Goal: Information Seeking & Learning: Check status

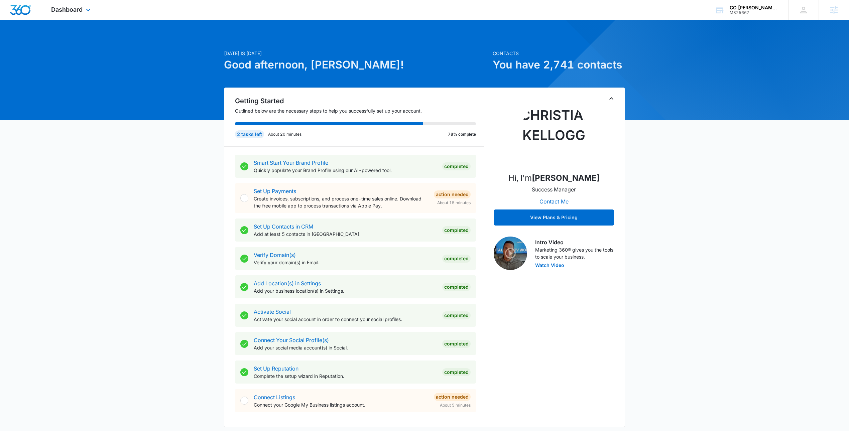
click at [60, 5] on div "Dashboard Apps Reputation Websites Forms CRM Email Social Payments POS Content …" at bounding box center [71, 10] width 61 height 20
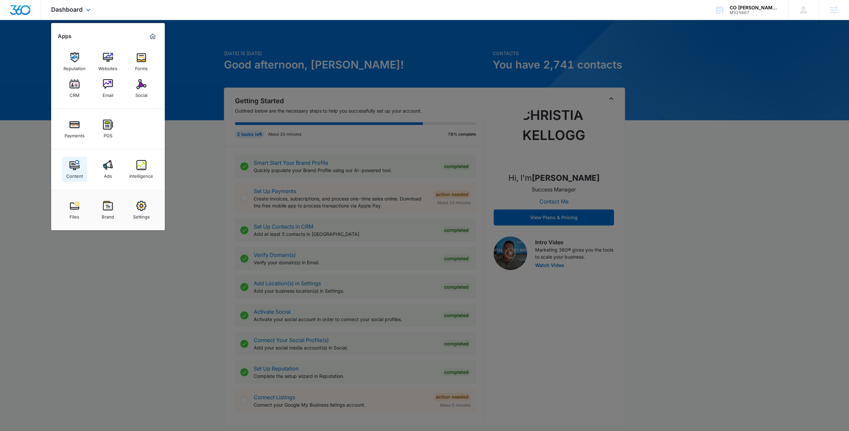
click at [76, 172] on div "Content" at bounding box center [74, 174] width 17 height 9
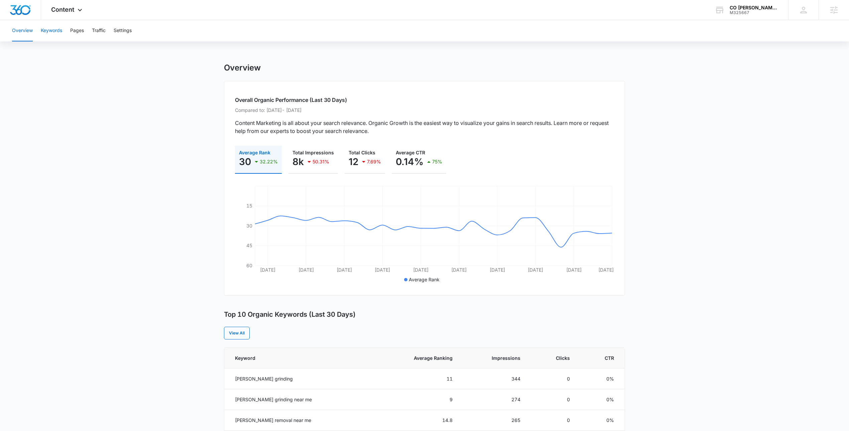
click at [42, 28] on button "Keywords" at bounding box center [51, 30] width 21 height 21
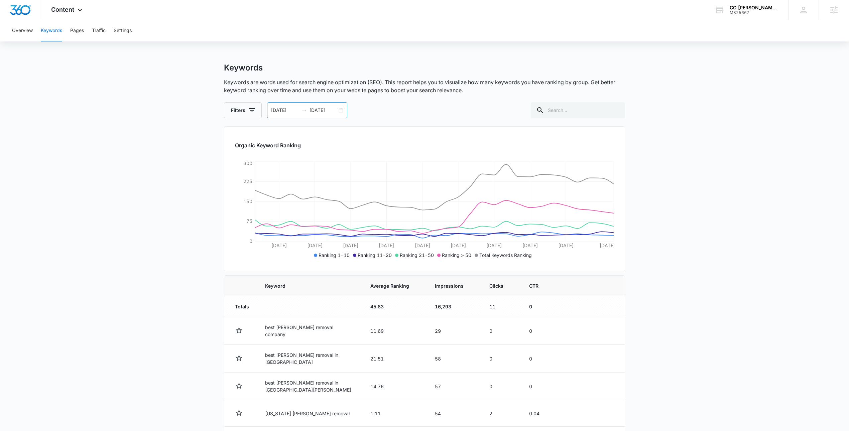
click at [339, 111] on div "08/09/2025 09/08/2025" at bounding box center [307, 110] width 80 height 16
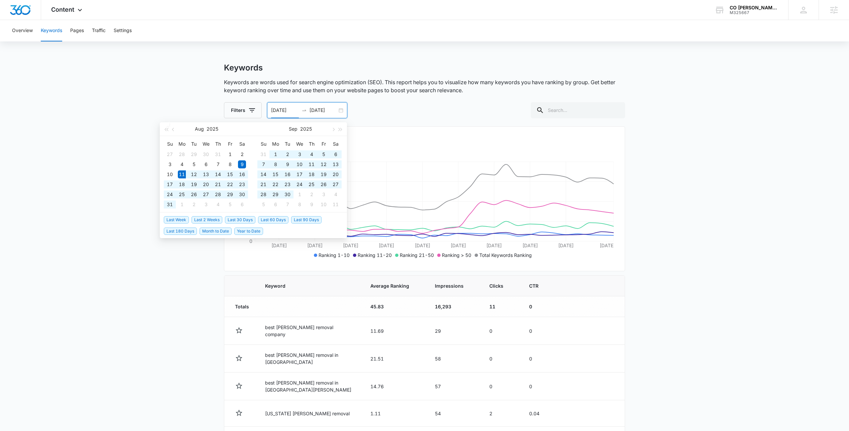
click at [266, 221] on span "Last 60 Days" at bounding box center [273, 219] width 30 height 7
type input "08/11/2025"
type input "10/10/2025"
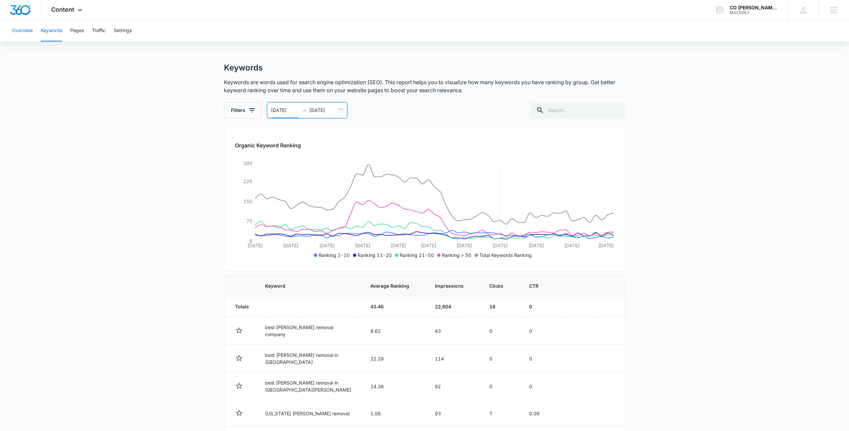
click at [23, 28] on button "Overview" at bounding box center [22, 30] width 21 height 21
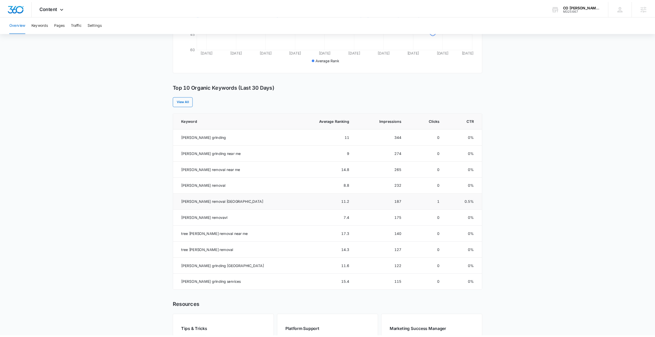
scroll to position [246, 0]
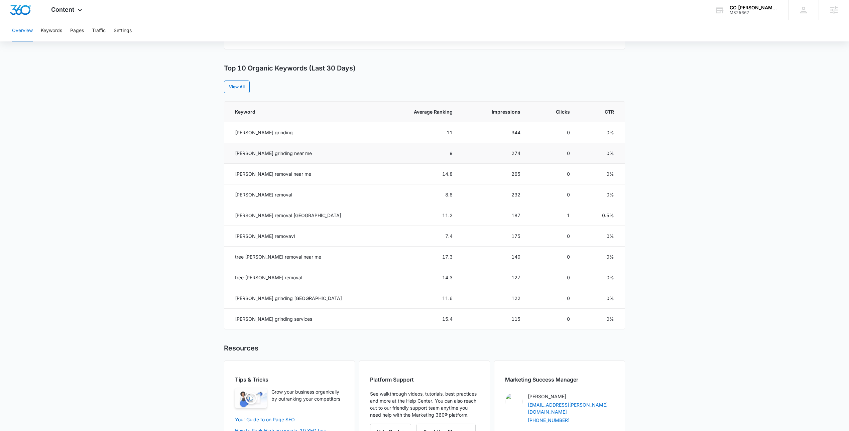
drag, startPoint x: 287, startPoint y: 155, endPoint x: 257, endPoint y: 159, distance: 30.3
click at [257, 159] on td "stump grinding near me" at bounding box center [302, 153] width 156 height 21
drag, startPoint x: 297, startPoint y: 155, endPoint x: 219, endPoint y: 148, distance: 77.6
click at [217, 148] on main "Overview Overall Organic Performance (Last 30 Days) Compared to: Aug 14, 2025 -…" at bounding box center [424, 142] width 849 height 653
click at [271, 158] on td "stump grinding near me" at bounding box center [302, 153] width 156 height 21
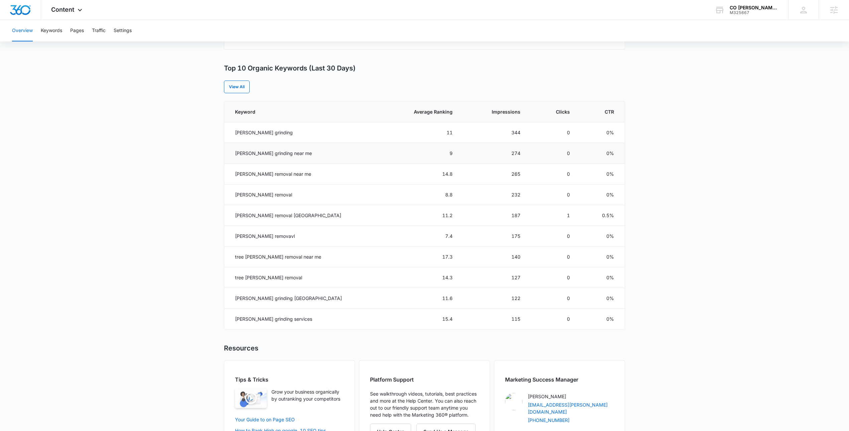
click at [279, 160] on td "stump grinding near me" at bounding box center [302, 153] width 156 height 21
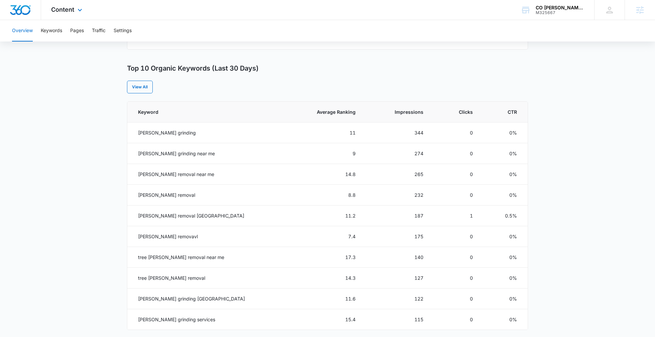
click at [71, 15] on div "Content Apps Reputation Websites Forms CRM Email Social Payments POS Content Ad…" at bounding box center [67, 10] width 53 height 20
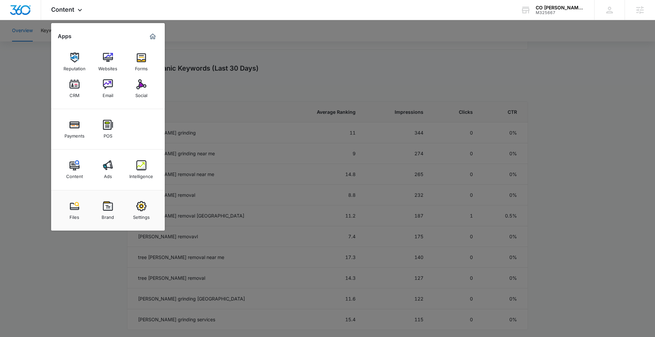
click at [233, 60] on div at bounding box center [327, 168] width 655 height 337
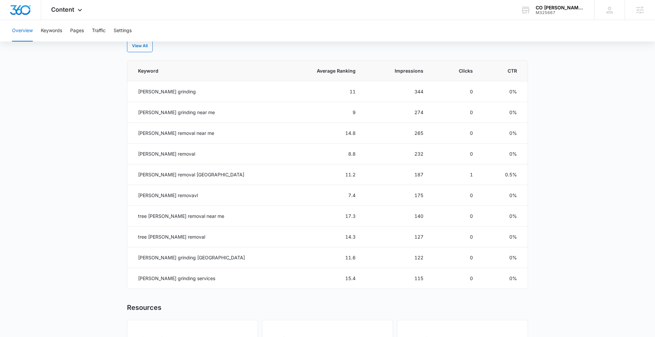
scroll to position [294, 0]
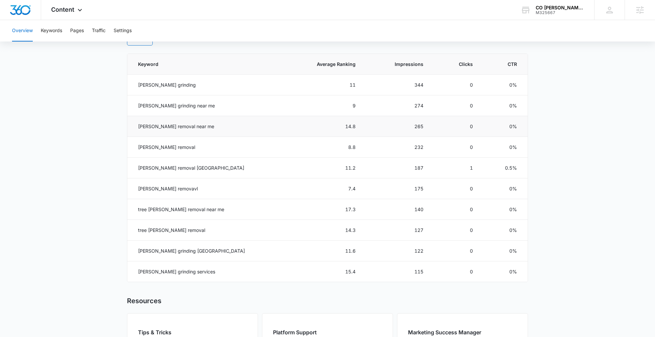
click at [165, 126] on td "stump removal near me" at bounding box center [205, 126] width 156 height 21
click at [157, 103] on td "stump grinding near me" at bounding box center [205, 105] width 156 height 21
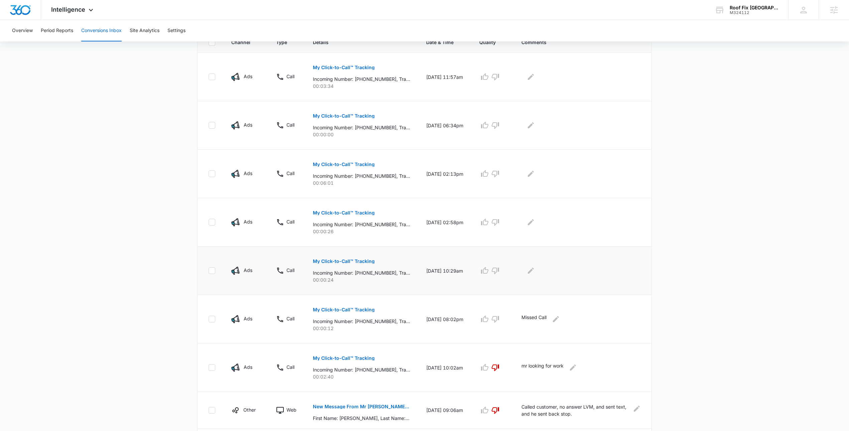
scroll to position [159, 0]
click at [326, 164] on p "My Click-to-Call™ Tracking" at bounding box center [344, 162] width 62 height 5
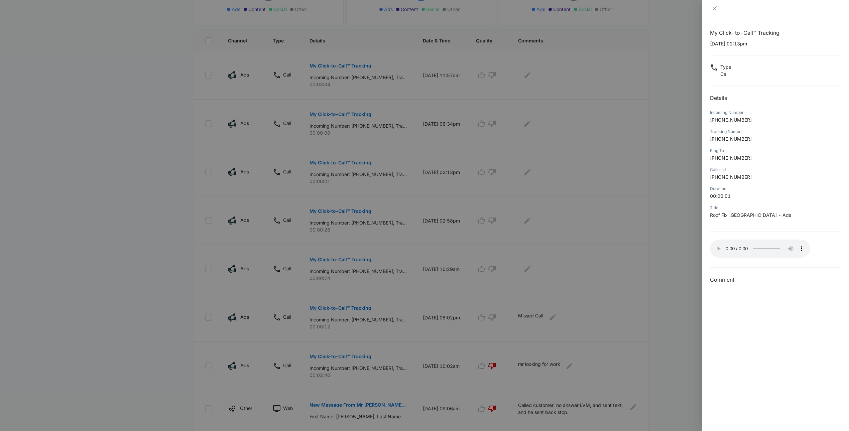
click at [792, 260] on div "My Click-to-Call™ Tracking 10/10/2025 at 02:13pm Type : Call Details Incoming N…" at bounding box center [775, 156] width 131 height 255
click at [714, 6] on icon "close" at bounding box center [714, 8] width 5 height 5
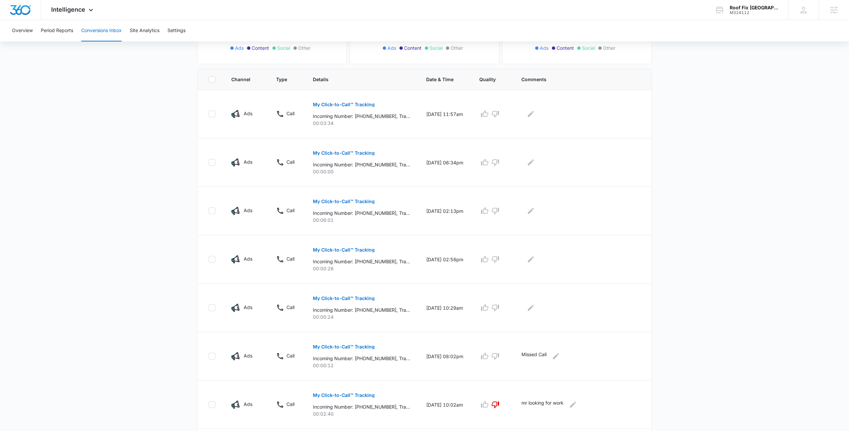
scroll to position [81, 0]
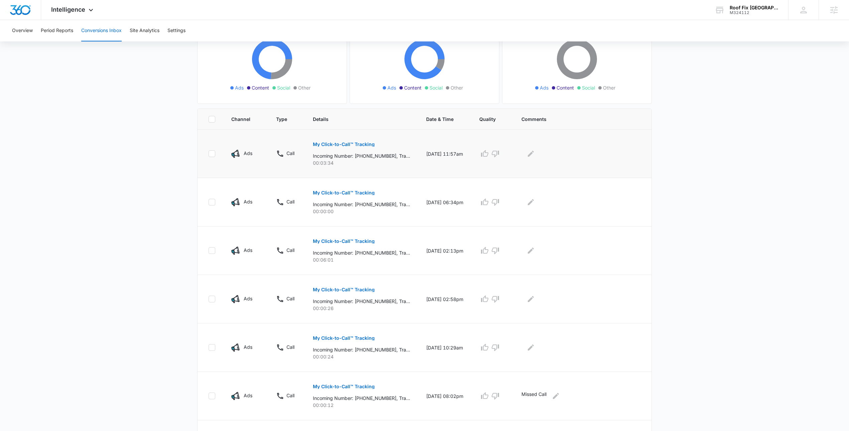
click at [348, 145] on p "My Click-to-Call™ Tracking" at bounding box center [344, 144] width 62 height 5
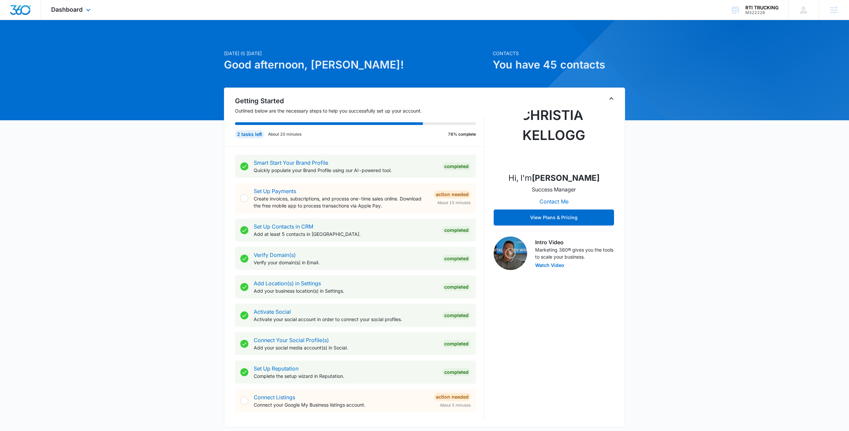
click at [74, 5] on div "Dashboard Apps Reputation Websites Forms CRM Email Social Shop Payments POS Con…" at bounding box center [71, 10] width 61 height 20
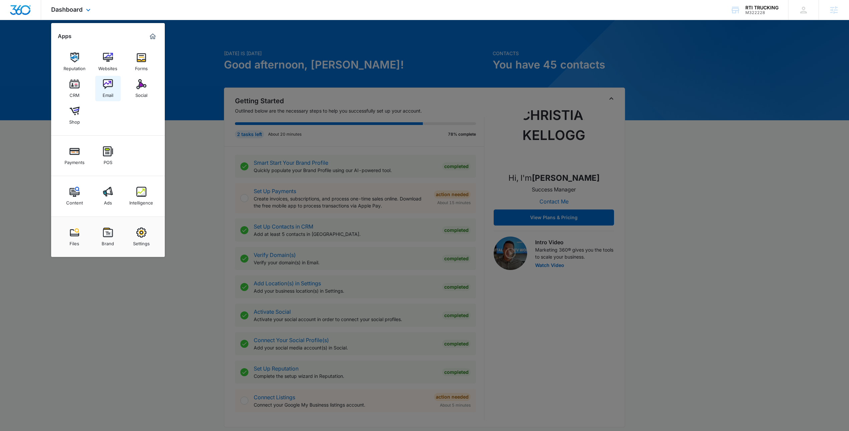
click at [109, 89] on div "Email" at bounding box center [108, 93] width 11 height 9
